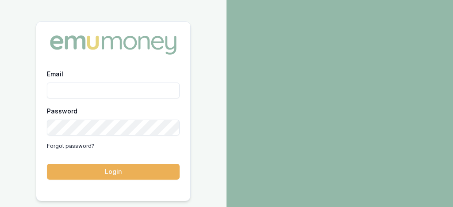
click at [67, 93] on input "Email" at bounding box center [113, 91] width 133 height 16
type input "[EMAIL_ADDRESS][PERSON_NAME][DOMAIN_NAME]"
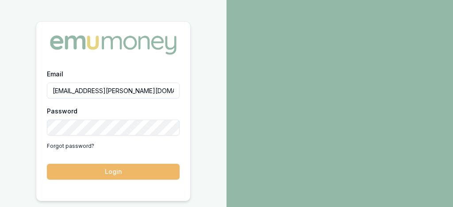
click at [111, 174] on button "Login" at bounding box center [113, 172] width 133 height 16
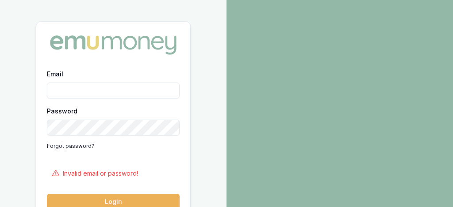
click at [69, 95] on input "Email" at bounding box center [113, 91] width 133 height 16
type input "[EMAIL_ADDRESS][PERSON_NAME][DOMAIN_NAME]"
click at [130, 139] on div "Password Forgot password?" at bounding box center [113, 130] width 133 height 48
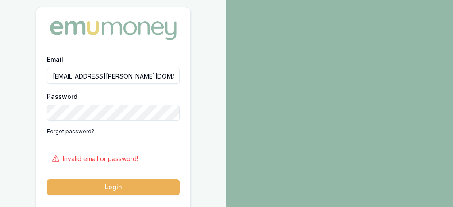
scroll to position [18, 0]
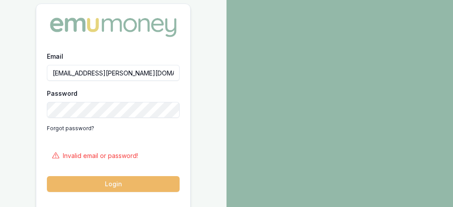
click at [114, 184] on button "Login" at bounding box center [113, 184] width 133 height 16
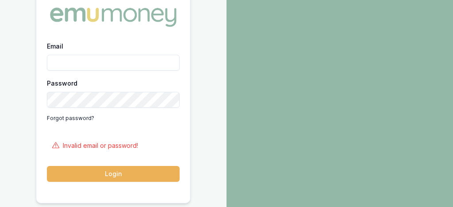
scroll to position [10, 0]
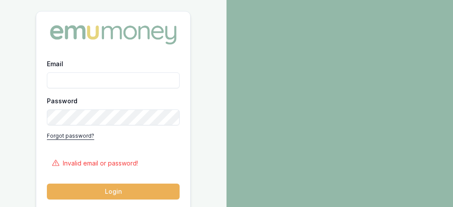
click at [75, 135] on link "Forgot password?" at bounding box center [70, 136] width 47 height 14
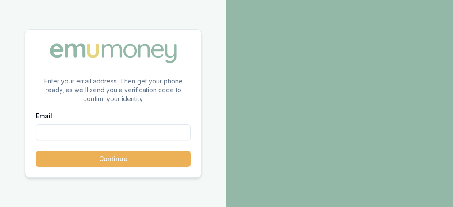
click at [60, 136] on input "Email" at bounding box center [113, 133] width 155 height 16
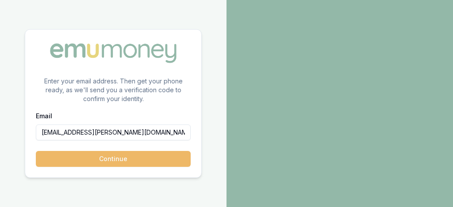
type input "[EMAIL_ADDRESS][PERSON_NAME][DOMAIN_NAME]"
click at [111, 157] on button "Continue" at bounding box center [113, 159] width 155 height 16
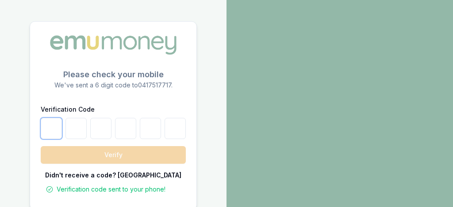
click at [51, 129] on input "number" at bounding box center [51, 128] width 21 height 21
type input "1"
type input "2"
type input "0"
type input "8"
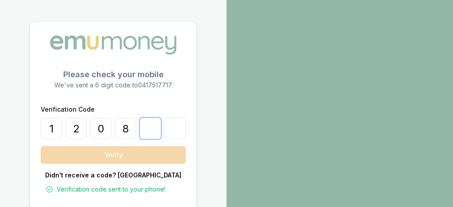
type input "2"
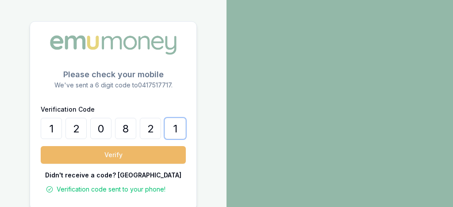
type input "1"
click at [115, 155] on button "Verify" at bounding box center [113, 155] width 145 height 18
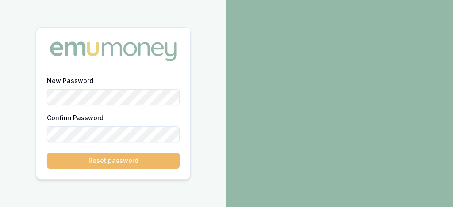
click at [103, 160] on button "Reset password" at bounding box center [113, 161] width 133 height 16
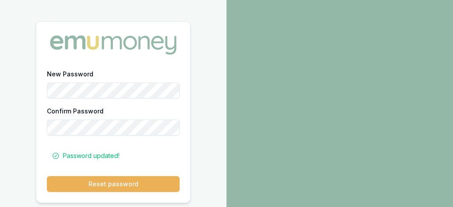
click at [225, 156] on div "New Password Confirm Password Password updated! Reset password" at bounding box center [113, 112] width 226 height 225
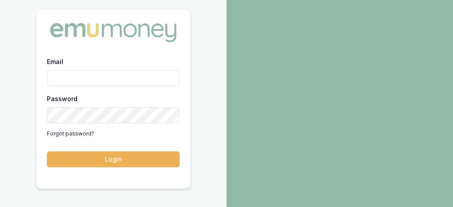
click at [57, 75] on input "Email" at bounding box center [113, 78] width 133 height 16
type input "rachael.connors@emumoney.com.au"
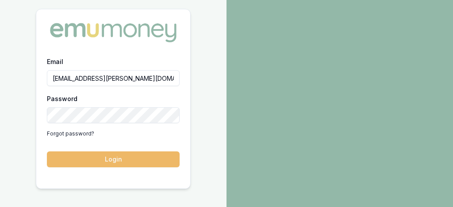
click at [112, 160] on button "Login" at bounding box center [113, 160] width 133 height 16
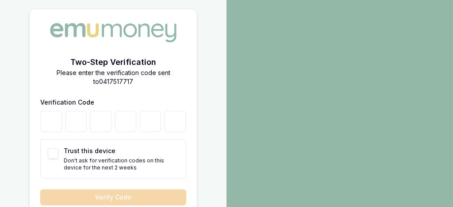
click at [53, 151] on button "Trust this device" at bounding box center [53, 154] width 11 height 11
checkbox input "true"
click at [52, 123] on input "number" at bounding box center [51, 121] width 21 height 21
type input "3"
type input "5"
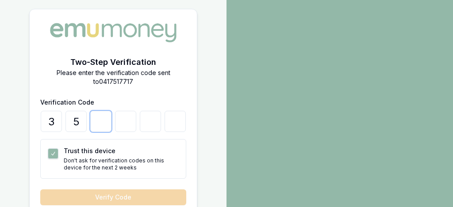
type input "2"
type input "4"
type input "7"
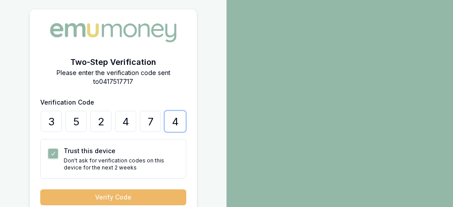
type input "4"
click at [111, 195] on button "Verify Code" at bounding box center [113, 198] width 146 height 16
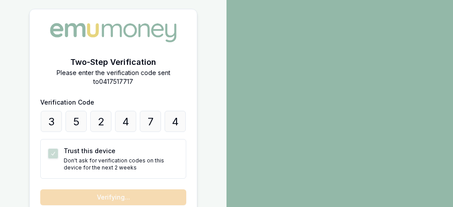
scroll to position [16, 0]
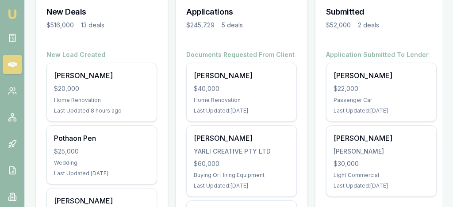
scroll to position [190, 0]
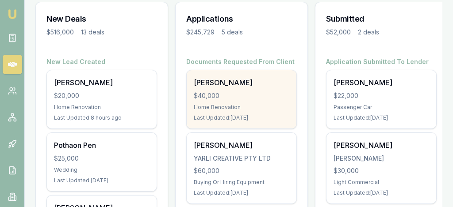
click at [242, 113] on div "Caroline Geerlings $40,000 Home Renovation Last Updated: 1 day ago" at bounding box center [242, 99] width 110 height 58
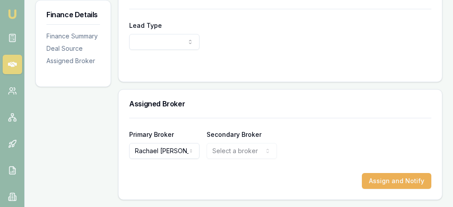
scroll to position [334, 0]
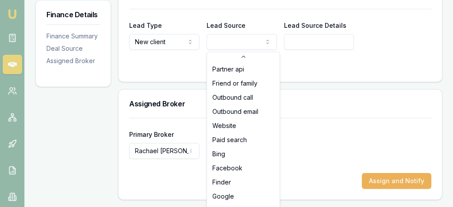
scroll to position [58, 0]
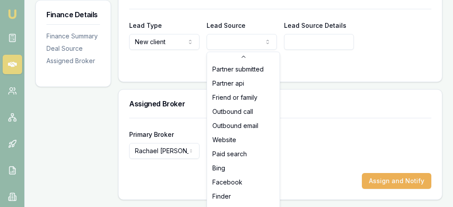
select select "FRIEND_OR_FAMILY"
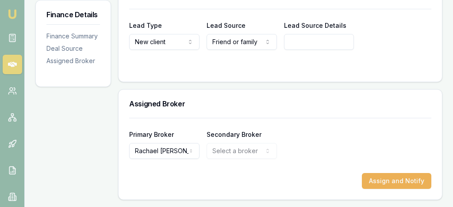
click at [332, 65] on div at bounding box center [280, 67] width 302 height 7
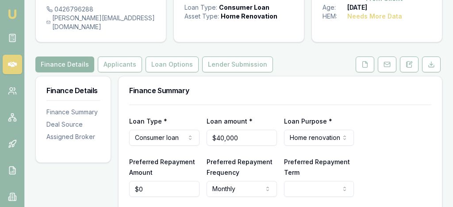
scroll to position [87, 0]
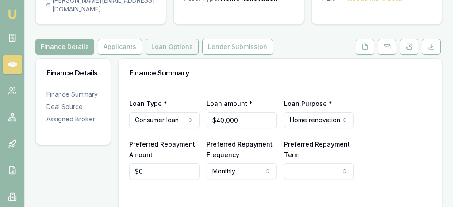
click at [161, 55] on button "Loan Options" at bounding box center [171, 47] width 53 height 16
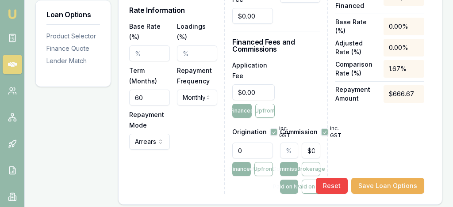
scroll to position [371, 0]
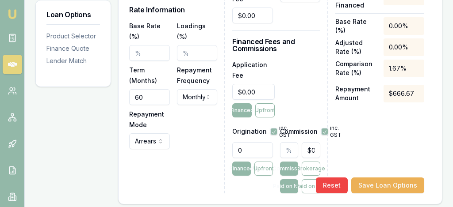
type input "0"
click at [313, 158] on input "0" at bounding box center [311, 150] width 19 height 16
type input "0.01"
type input "$0.00"
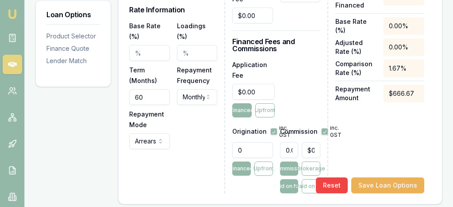
click at [294, 157] on input "0.01" at bounding box center [289, 150] width 19 height 16
drag, startPoint x: 286, startPoint y: 158, endPoint x: 297, endPoint y: 159, distance: 10.6
click at [297, 158] on input "0.01" at bounding box center [289, 150] width 19 height 16
type input "4"
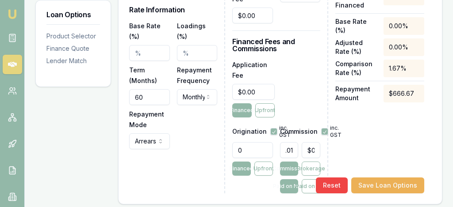
type input "$1,600.00"
type input "4.00%"
click at [375, 157] on div "Net Amount $40,000.00 Total Lender Fees $0.00 Origination Fee $0.00 Broker Comm…" at bounding box center [379, 43] width 89 height 299
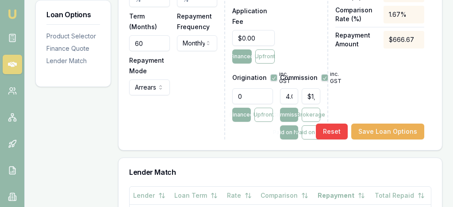
scroll to position [425, 0]
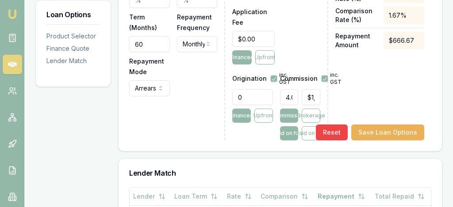
drag, startPoint x: 243, startPoint y: 104, endPoint x: 235, endPoint y: 104, distance: 8.0
click at [235, 104] on input "0" at bounding box center [252, 97] width 40 height 16
type input "990.00"
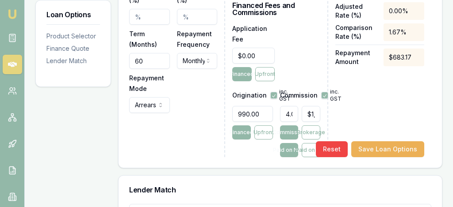
scroll to position [407, 0]
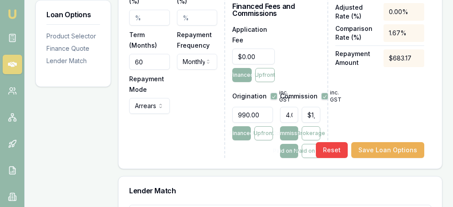
click at [391, 126] on div "Net Amount $40,000.00 Total Lender Fees $0.00 Origination Fee $990.00 Broker Co…" at bounding box center [379, 8] width 89 height 299
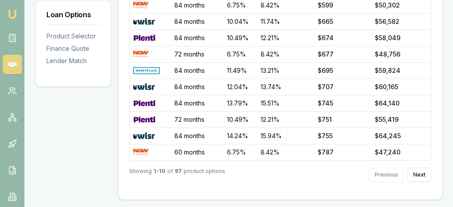
scroll to position [642, 0]
click at [422, 174] on button "Next" at bounding box center [419, 175] width 24 height 14
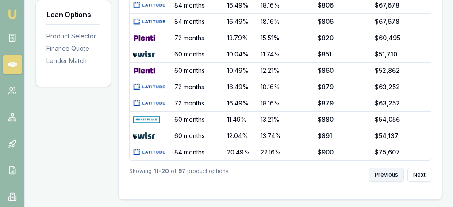
click at [391, 176] on button "Previous" at bounding box center [386, 175] width 35 height 14
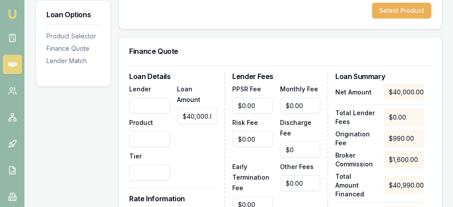
scroll to position [182, 0]
click at [258, 55] on h3 "Finance Quote" at bounding box center [280, 51] width 302 height 7
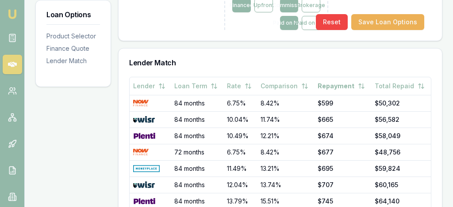
scroll to position [518, 0]
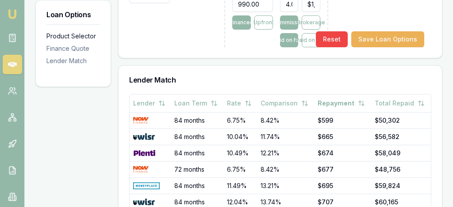
click at [73, 35] on div "Product Selector" at bounding box center [73, 36] width 54 height 9
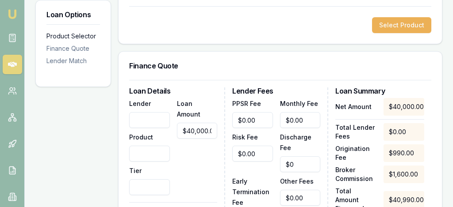
scroll to position [154, 0]
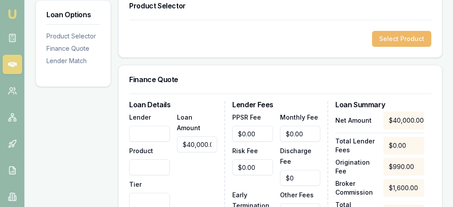
click at [404, 42] on button "Select Product" at bounding box center [401, 39] width 59 height 16
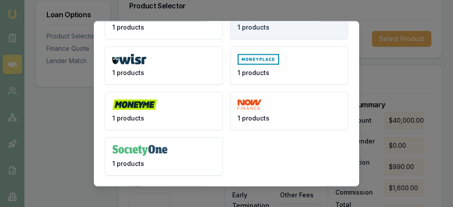
scroll to position [92, 0]
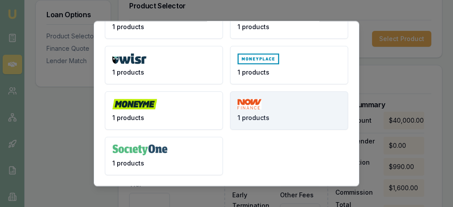
click at [286, 109] on button "1 products" at bounding box center [289, 111] width 118 height 38
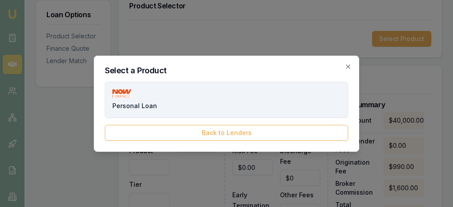
click at [234, 105] on button "Personal Loan" at bounding box center [226, 100] width 243 height 36
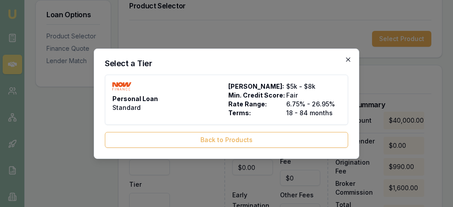
click at [347, 57] on icon "button" at bounding box center [347, 59] width 7 height 7
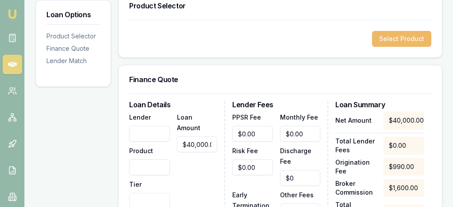
click at [404, 47] on button "Select Product" at bounding box center [401, 39] width 59 height 16
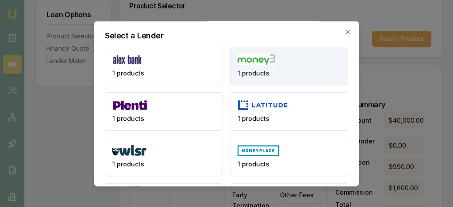
click at [290, 68] on button "1 products" at bounding box center [289, 66] width 118 height 38
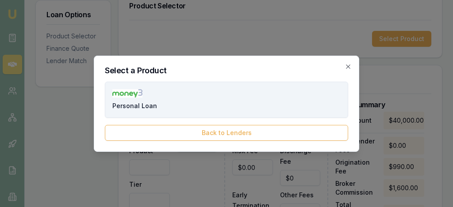
click at [248, 98] on button "Personal Loan" at bounding box center [226, 100] width 243 height 36
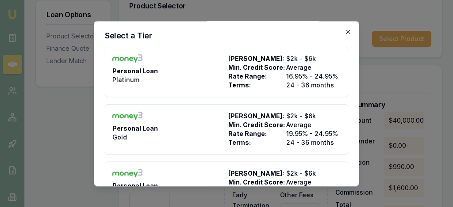
click at [349, 30] on icon "button" at bounding box center [348, 32] width 4 height 4
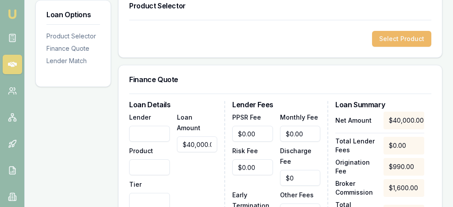
click at [389, 47] on button "Select Product" at bounding box center [401, 39] width 59 height 16
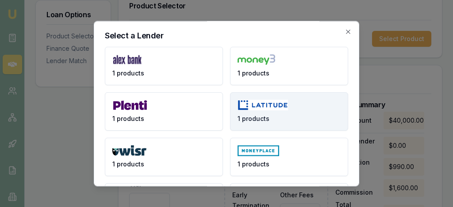
click at [300, 119] on button "1 products" at bounding box center [289, 111] width 118 height 38
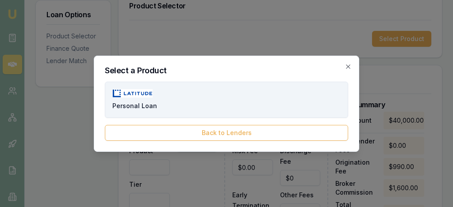
click at [286, 93] on button "Personal Loan" at bounding box center [226, 100] width 243 height 36
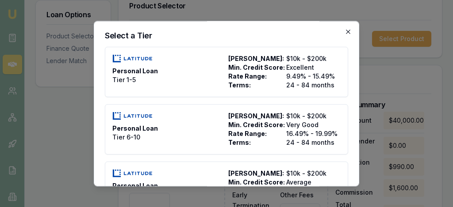
click at [348, 31] on icon "button" at bounding box center [347, 31] width 7 height 7
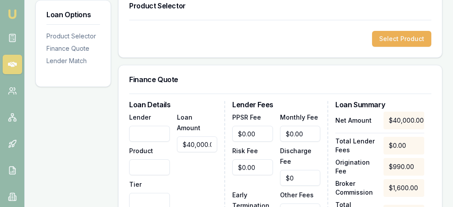
click at [348, 31] on div "Select Product" at bounding box center [280, 39] width 323 height 38
click at [403, 46] on button "Select Product" at bounding box center [401, 39] width 59 height 16
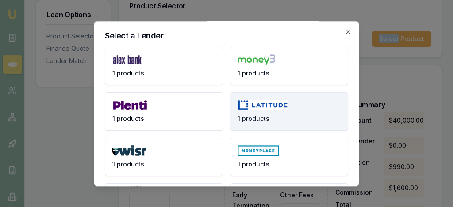
scroll to position [18, 0]
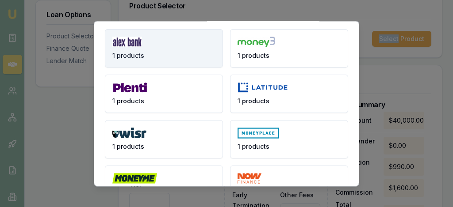
click at [192, 53] on button "1 products" at bounding box center [164, 48] width 118 height 38
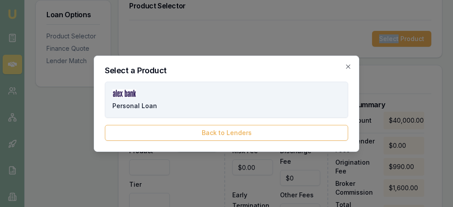
click at [226, 103] on button "Personal Loan" at bounding box center [226, 100] width 243 height 36
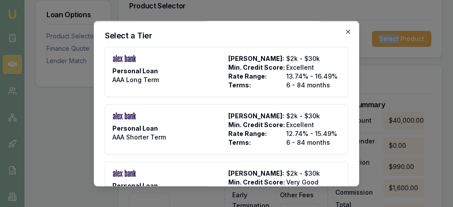
click at [348, 30] on icon "button" at bounding box center [347, 31] width 7 height 7
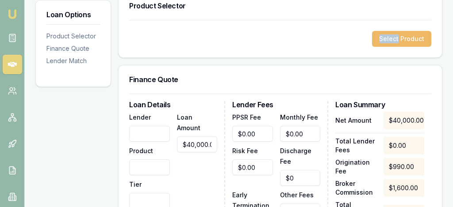
click at [404, 47] on button "Select Product" at bounding box center [401, 39] width 59 height 16
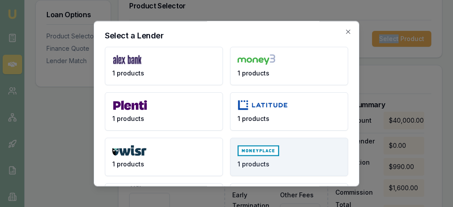
click at [303, 160] on button "1 products" at bounding box center [289, 157] width 118 height 38
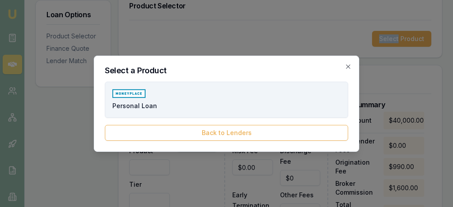
click at [290, 115] on button "Personal Loan" at bounding box center [226, 100] width 243 height 36
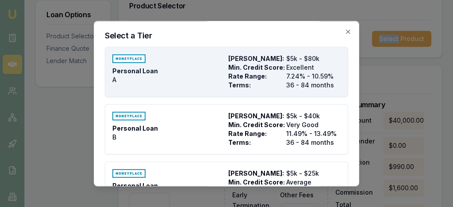
click at [291, 68] on span "Excellent" at bounding box center [313, 67] width 54 height 9
type input "Money Place"
type input "Personal Loan"
type input "A"
type input "7.24"
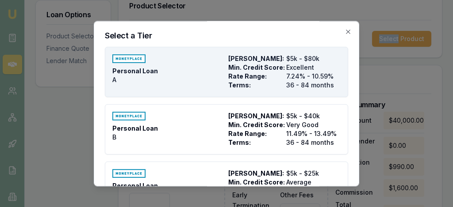
type input "36"
type input "$975.00"
type input "$0.00"
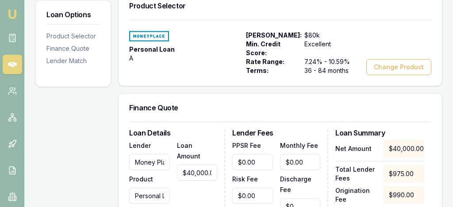
click at [305, 86] on div "Personal Loan A Max Loan Amount: $80k Min. Credit Score: Excellent Rate Range: …" at bounding box center [280, 53] width 323 height 66
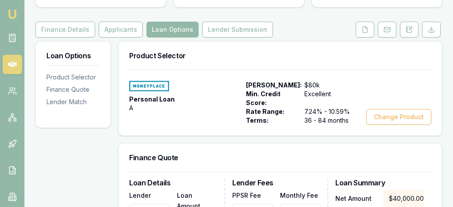
scroll to position [101, 0]
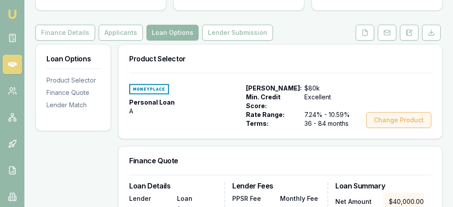
click at [409, 128] on button "Change Product" at bounding box center [398, 120] width 65 height 16
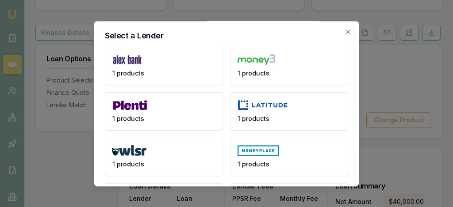
click at [355, 145] on div "Select a Lender 1 products 1 products 1 products 1 products 1 products 1 produc…" at bounding box center [226, 104] width 265 height 166
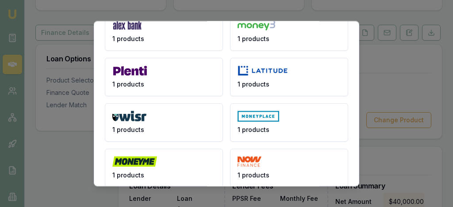
scroll to position [35, 0]
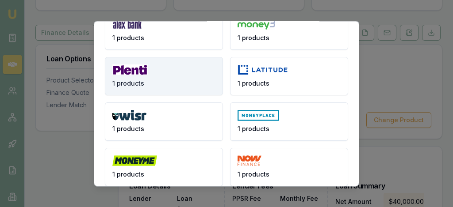
click at [206, 82] on button "1 products" at bounding box center [164, 76] width 118 height 38
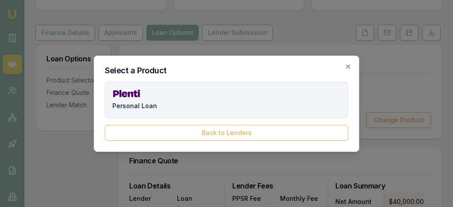
click at [234, 88] on button "Personal Loan" at bounding box center [226, 100] width 243 height 36
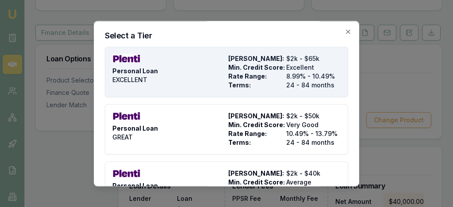
click at [270, 82] on span "Terms:" at bounding box center [255, 85] width 54 height 9
type input "Plenti"
type input "EXCELLENT"
type input "8.99"
type input "24"
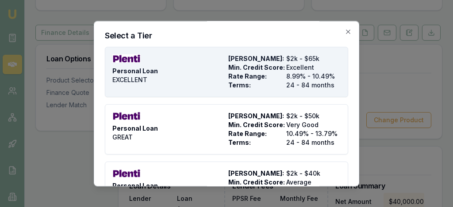
type input "$999.00"
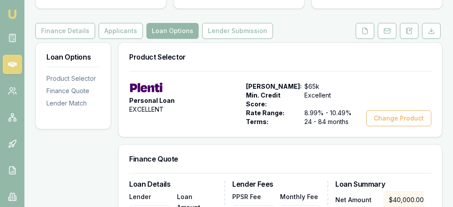
scroll to position [101, 0]
